Goal: Information Seeking & Learning: Learn about a topic

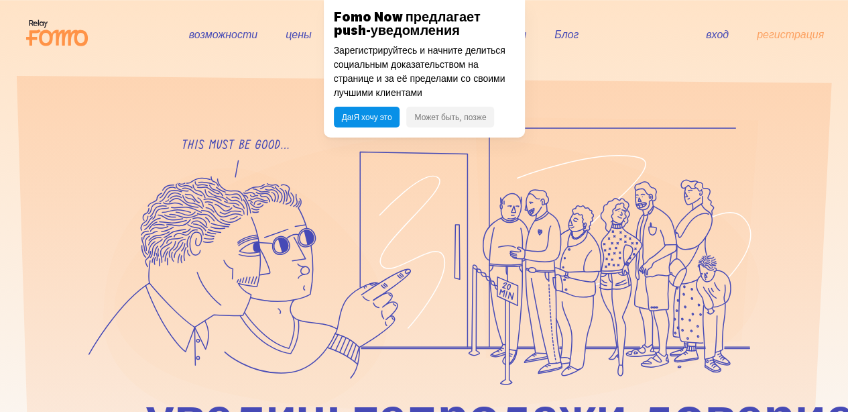
click at [3, 245] on div at bounding box center [424, 375] width 848 height 516
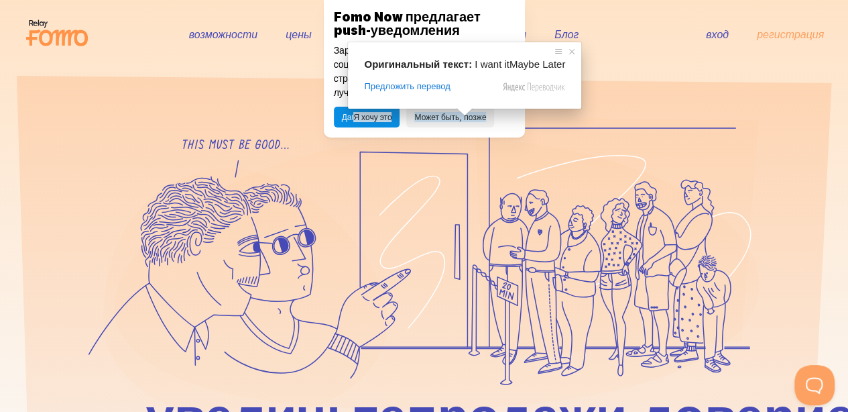
click at [464, 116] on span at bounding box center [465, 112] width 17 height 8
click at [475, 120] on ya-tr-span "Может быть, позже" at bounding box center [450, 117] width 72 height 10
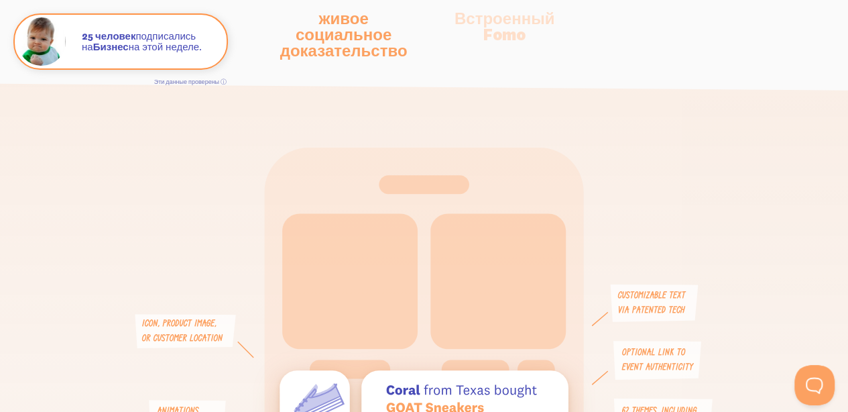
scroll to position [2923, 0]
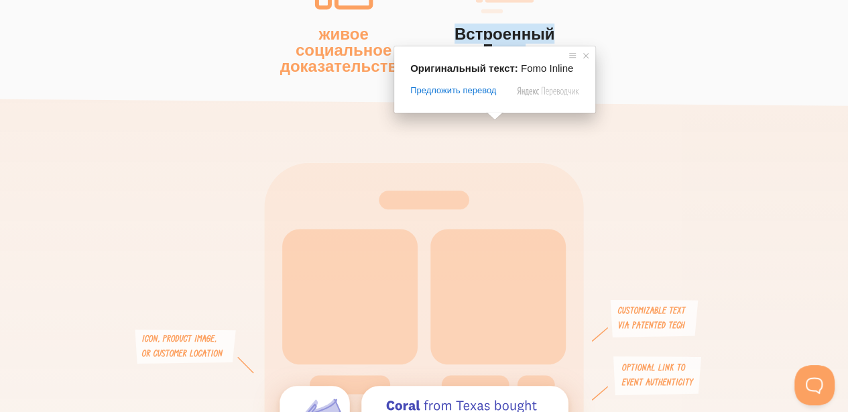
click at [497, 33] on ya-tr-span "Встроенный Fomo" at bounding box center [505, 41] width 100 height 36
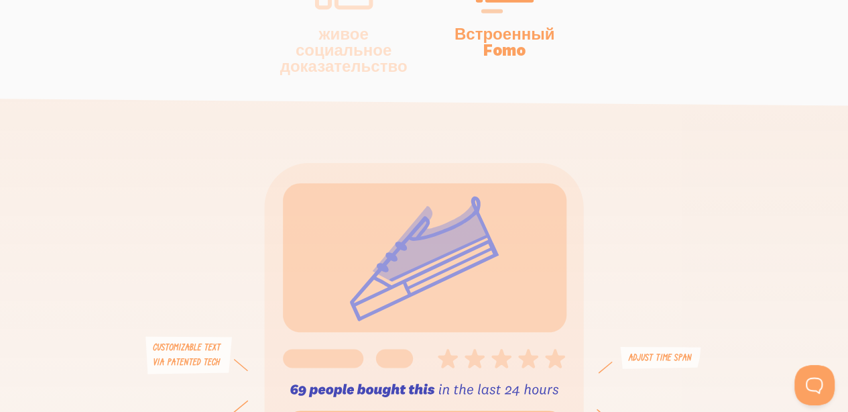
click at [381, 35] on ya-tr-span "живое социальное доказательство" at bounding box center [343, 49] width 127 height 52
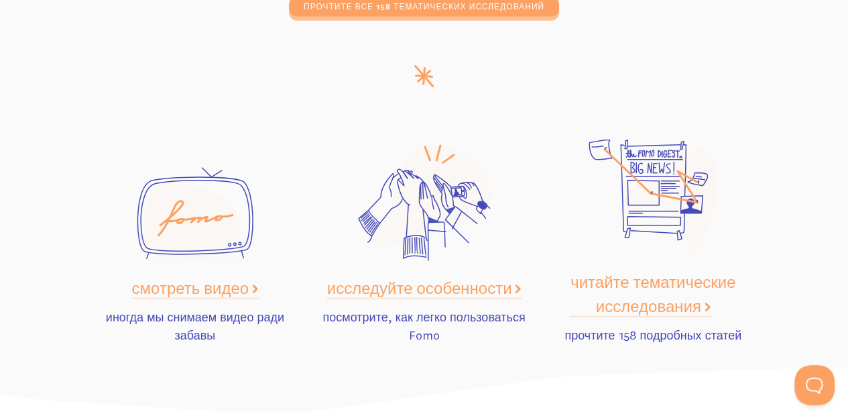
scroll to position [7045, 0]
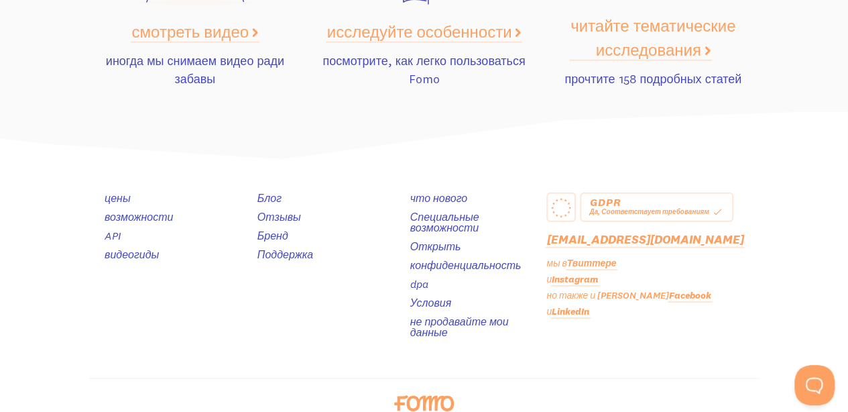
click at [259, 300] on div "Блог Отзывы Бренд Поддержка" at bounding box center [309, 268] width 153 height 153
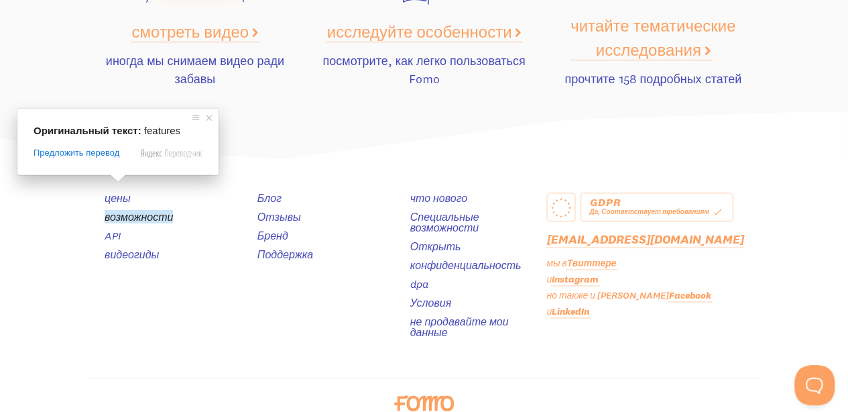
click at [123, 210] on ya-tr-span "возможности" at bounding box center [139, 216] width 68 height 13
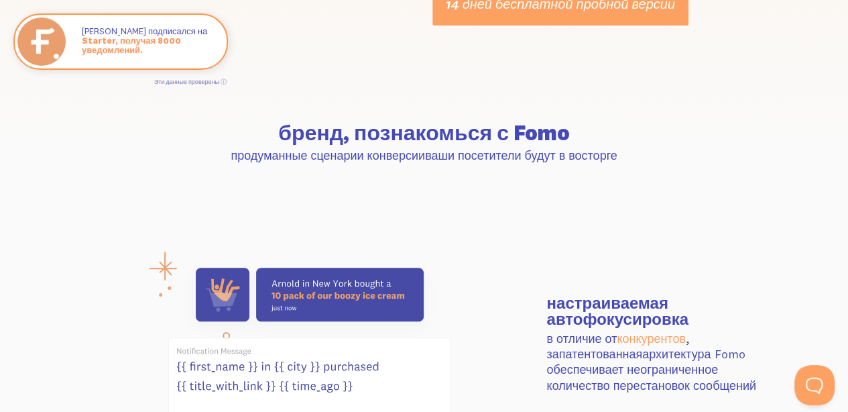
scroll to position [514, 0]
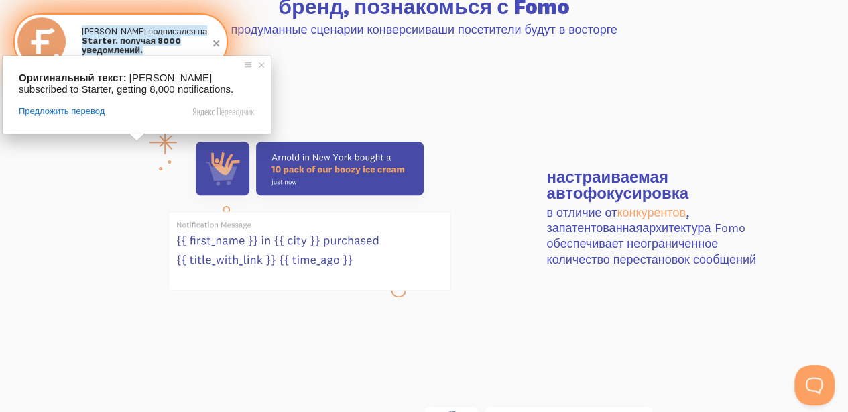
click at [117, 30] on ya-tr-span "Мартин подписался на" at bounding box center [144, 30] width 125 height 11
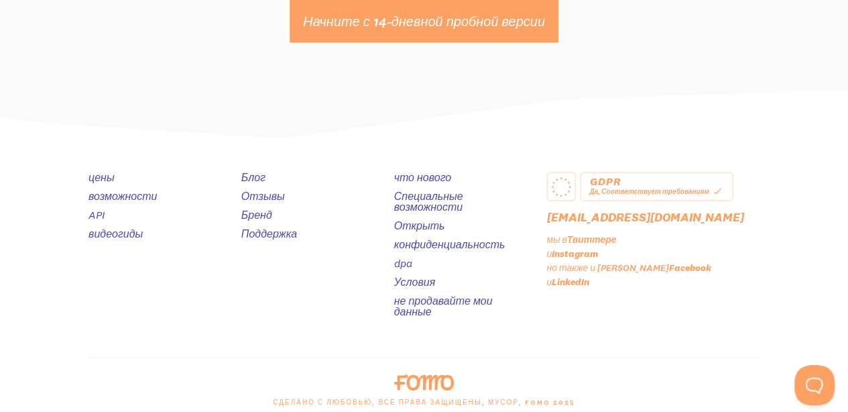
scroll to position [7243, 0]
